Goal: Information Seeking & Learning: Learn about a topic

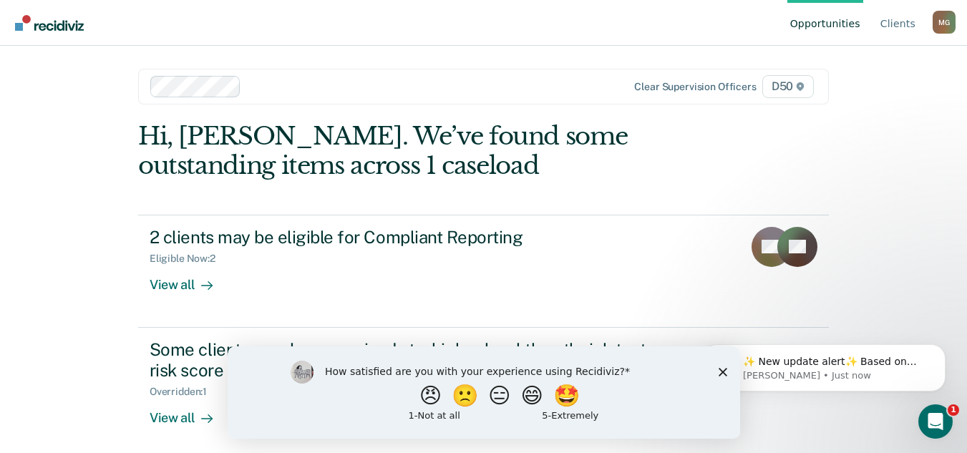
scroll to position [120, 0]
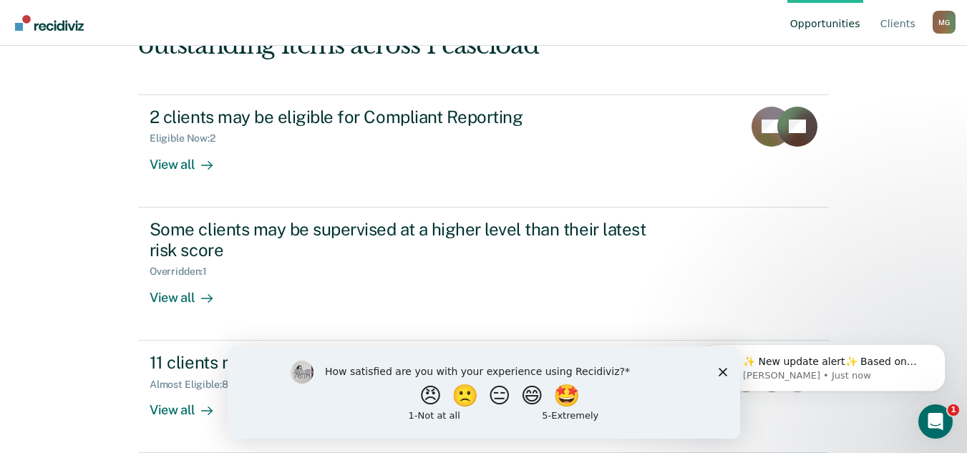
click at [723, 373] on polygon "Close survey" at bounding box center [722, 371] width 9 height 9
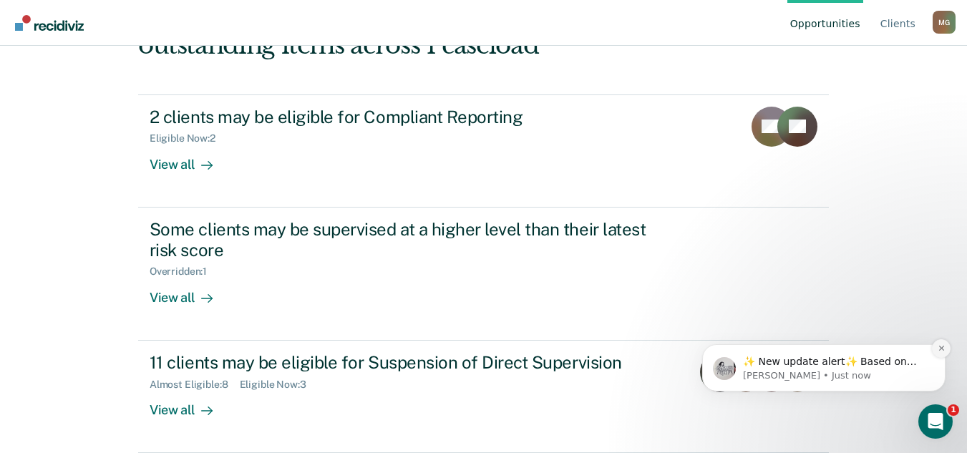
click at [939, 348] on icon "Dismiss notification" at bounding box center [942, 348] width 8 height 8
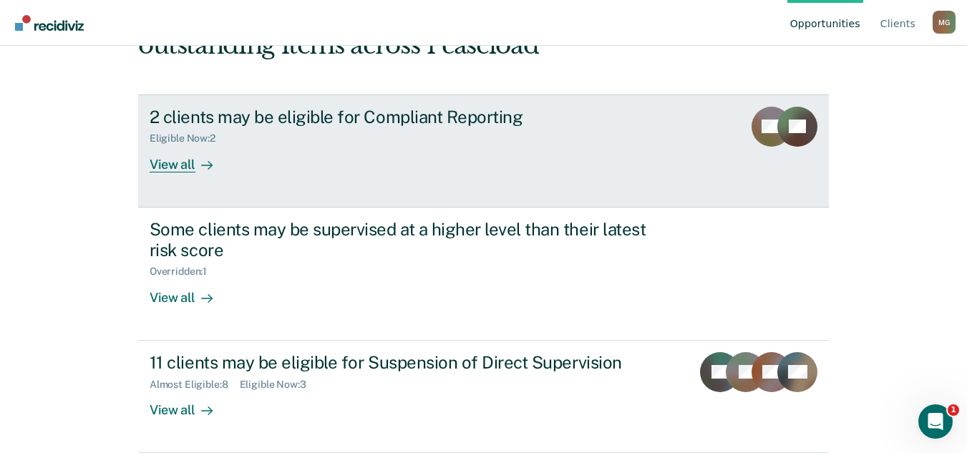
click at [210, 145] on div "View all" at bounding box center [190, 159] width 80 height 28
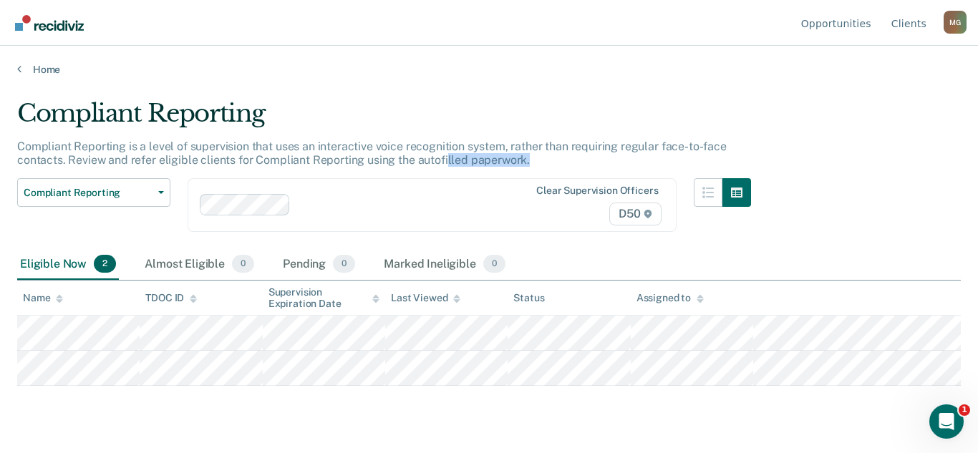
drag, startPoint x: 526, startPoint y: 160, endPoint x: 446, endPoint y: 166, distance: 80.4
click at [446, 166] on div "Compliant Reporting is a level of supervision that uses an interactive voice re…" at bounding box center [384, 159] width 734 height 39
click at [446, 166] on p "Compliant Reporting is a level of supervision that uses an interactive voice re…" at bounding box center [371, 153] width 709 height 27
click at [506, 155] on p "Compliant Reporting is a level of supervision that uses an interactive voice re…" at bounding box center [371, 153] width 709 height 27
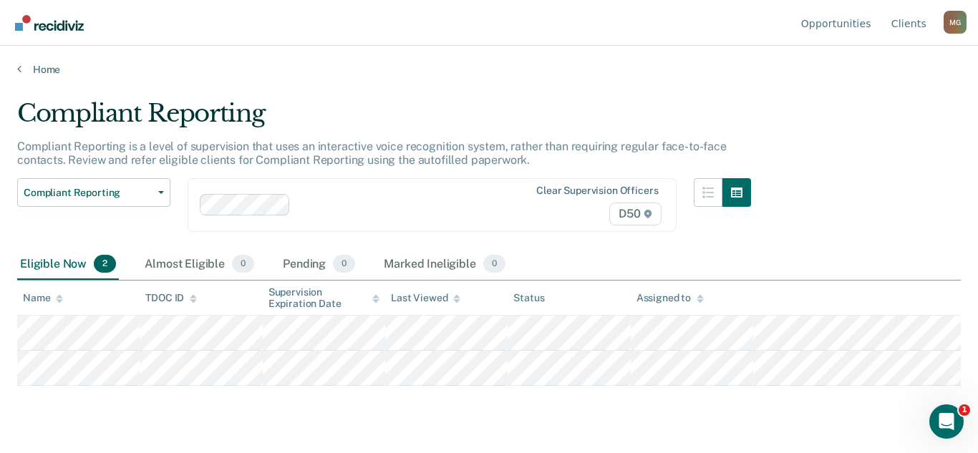
click at [548, 163] on div "Compliant Reporting is a level of supervision that uses an interactive voice re…" at bounding box center [384, 159] width 734 height 39
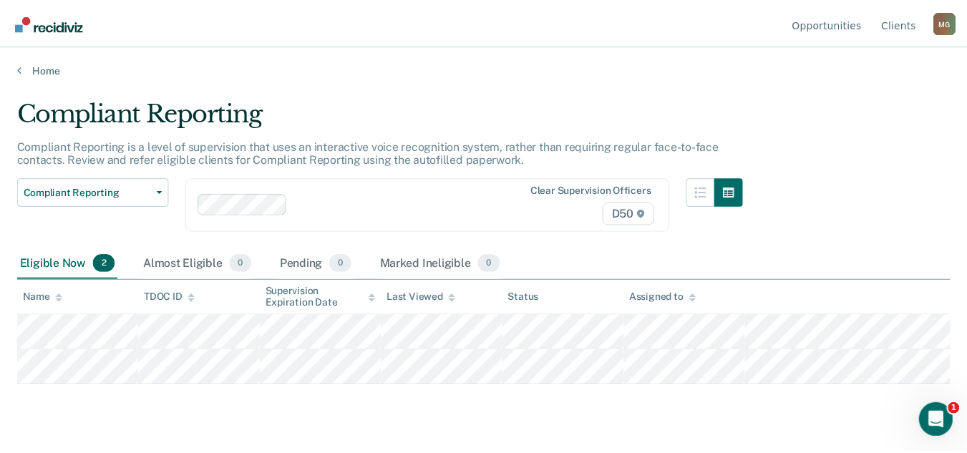
scroll to position [120, 0]
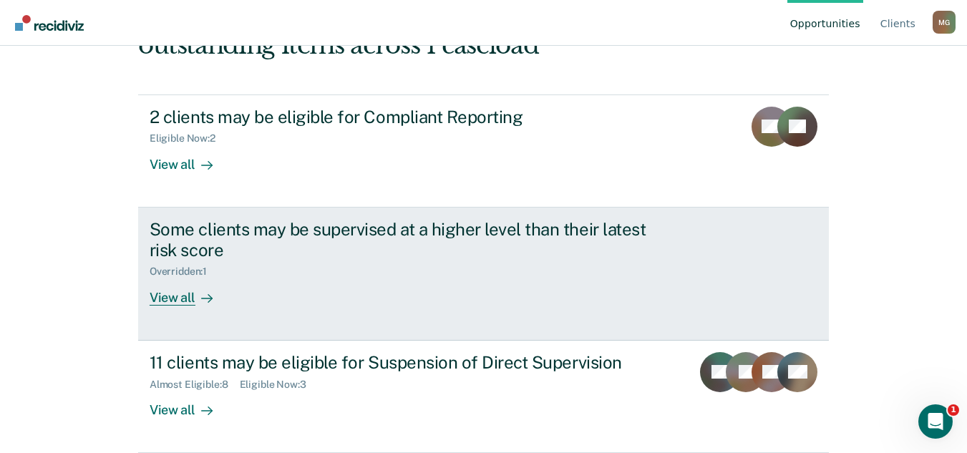
click at [203, 281] on div "View all" at bounding box center [190, 292] width 80 height 28
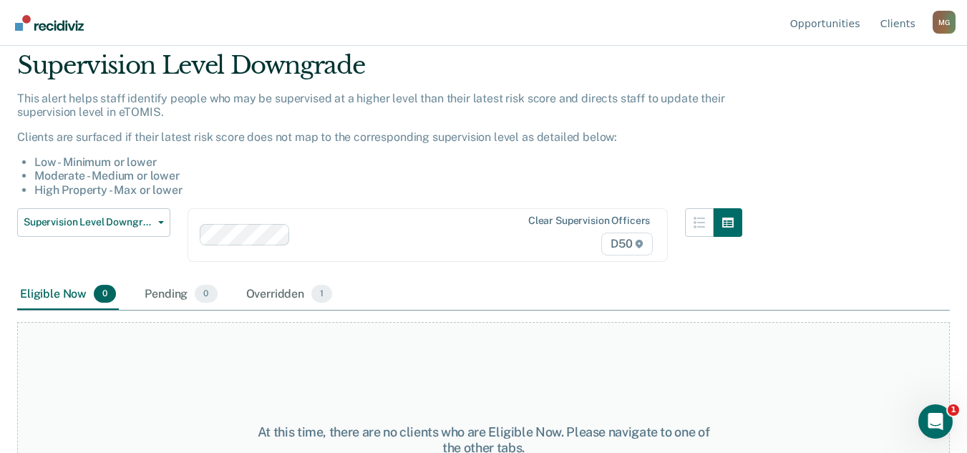
scroll to position [152, 0]
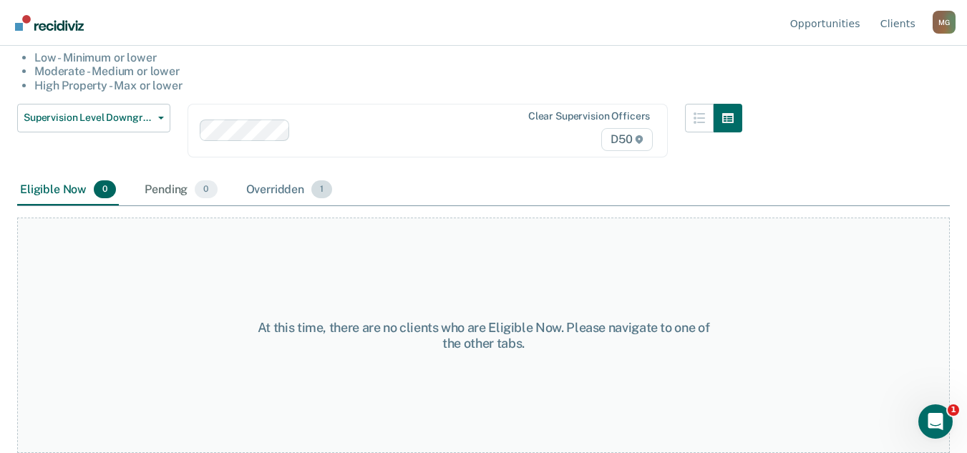
click at [274, 196] on div "Overridden 1" at bounding box center [289, 190] width 92 height 31
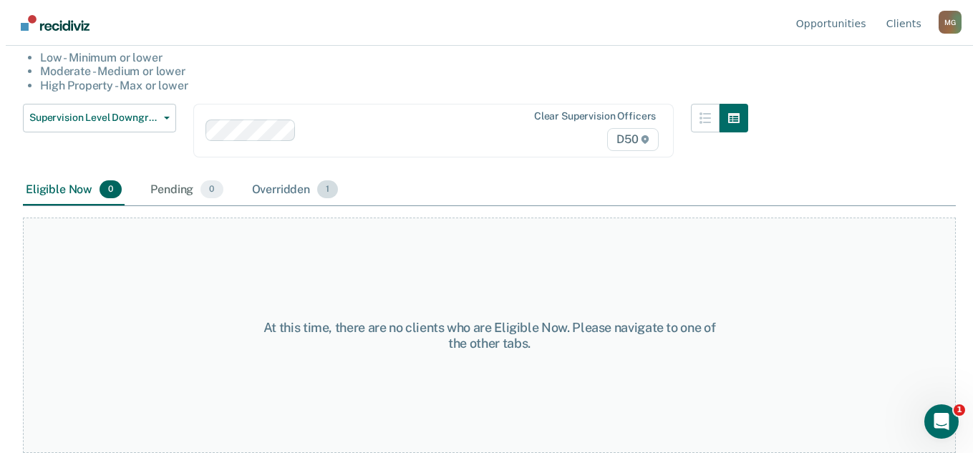
scroll to position [0, 0]
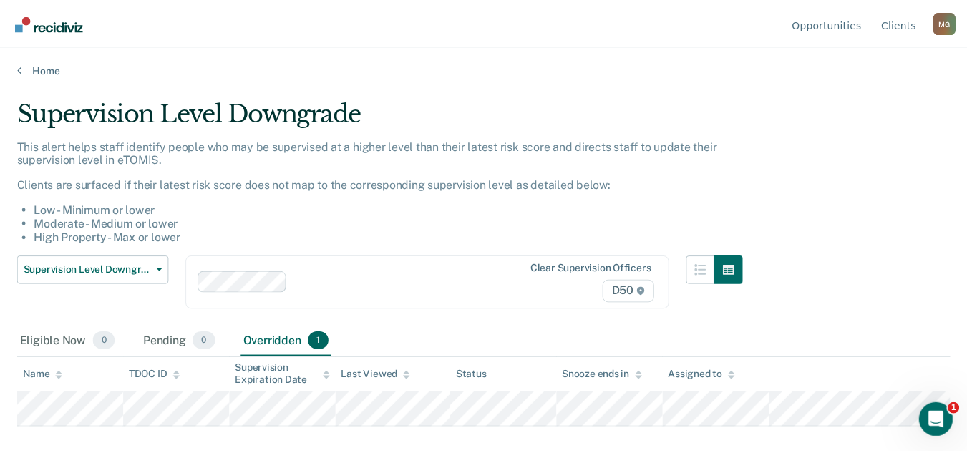
scroll to position [120, 0]
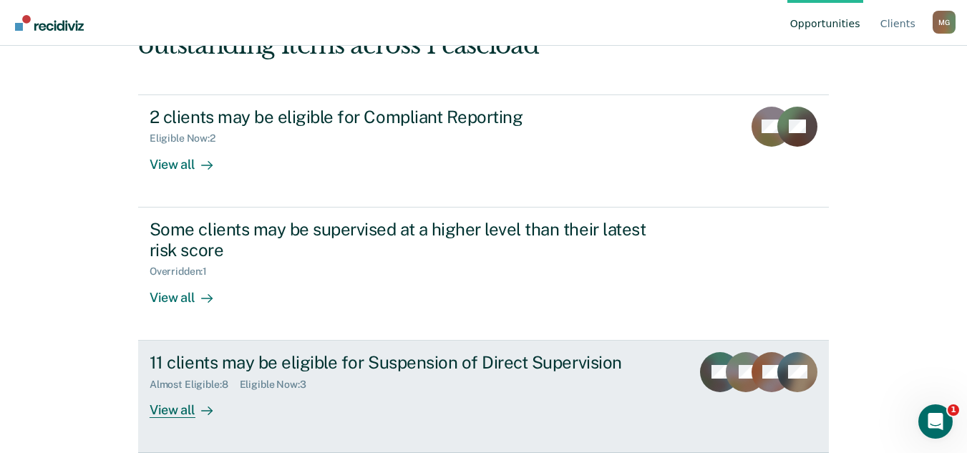
click at [212, 404] on div "View all" at bounding box center [190, 404] width 80 height 28
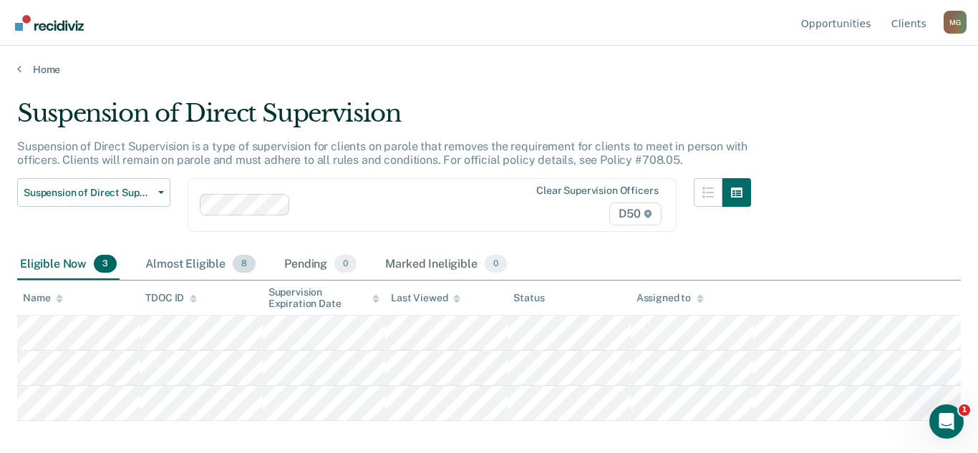
click at [217, 263] on div "Almost Eligible 8" at bounding box center [200, 264] width 116 height 31
